Goal: Find specific page/section: Find specific page/section

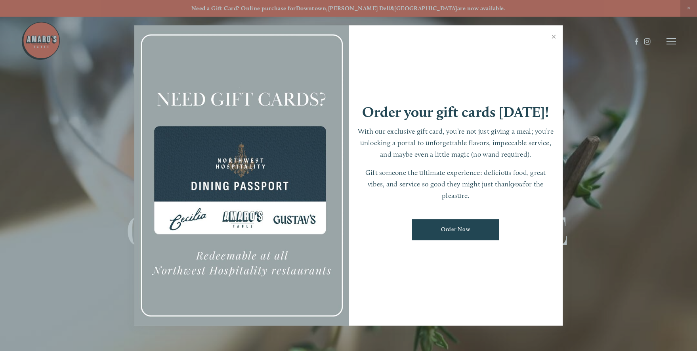
click at [555, 36] on link "Close" at bounding box center [553, 38] width 15 height 22
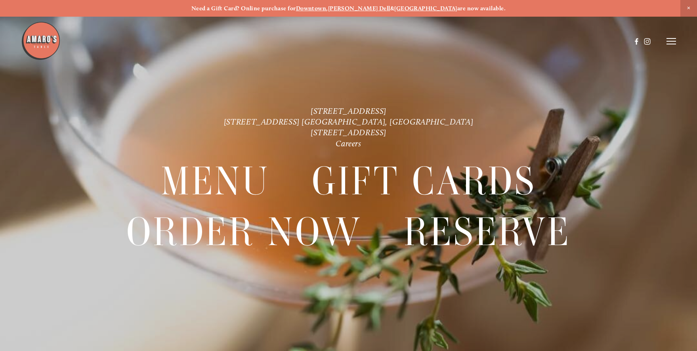
click at [44, 41] on img at bounding box center [41, 41] width 40 height 40
click at [666, 44] on icon at bounding box center [671, 41] width 10 height 7
click at [514, 43] on span "Menu" at bounding box center [515, 41] width 15 height 7
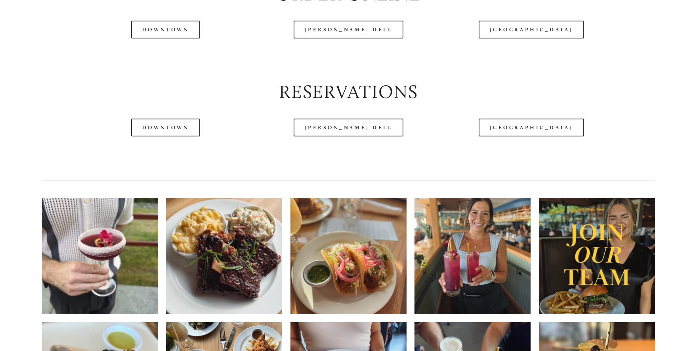
scroll to position [1070, 0]
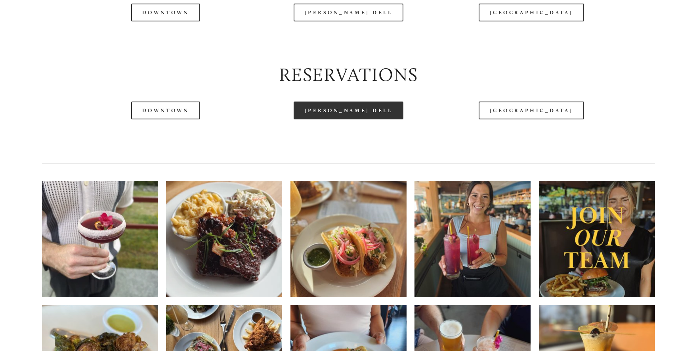
click at [348, 119] on link "[PERSON_NAME] Dell" at bounding box center [349, 110] width 110 height 18
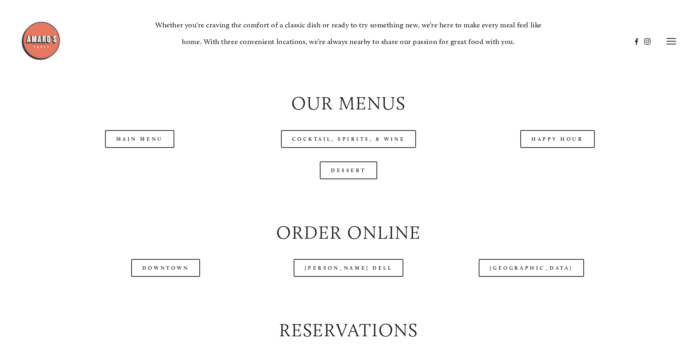
scroll to position [792, 0]
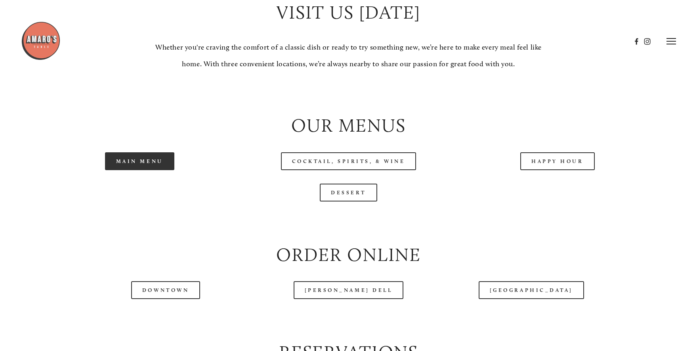
click at [153, 170] on link "Main Menu" at bounding box center [139, 161] width 69 height 18
